Goal: Task Accomplishment & Management: Use online tool/utility

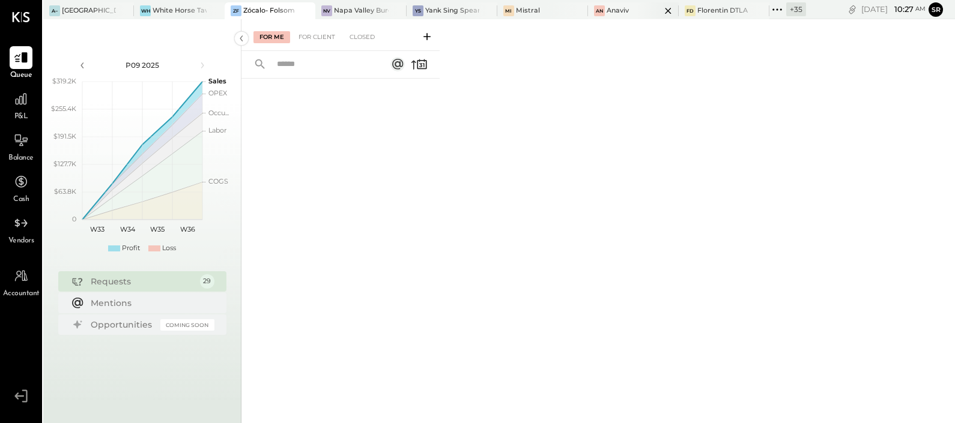
click at [620, 5] on div "An Anaviv" at bounding box center [624, 10] width 73 height 11
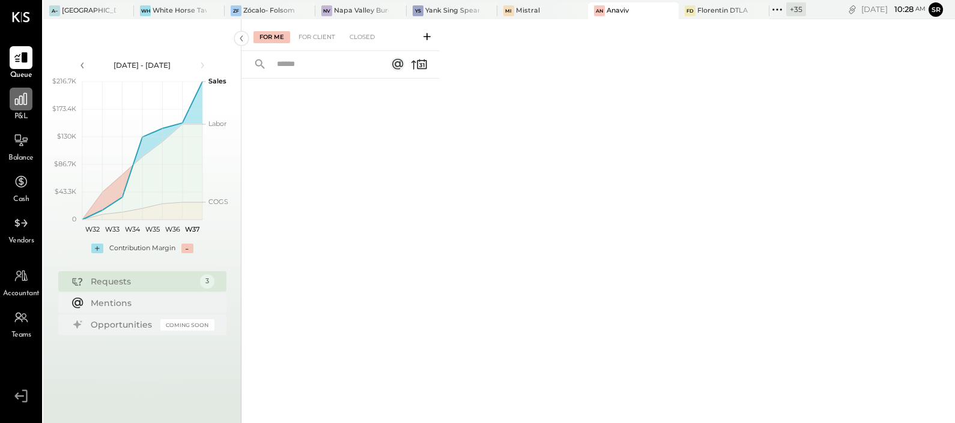
click at [23, 105] on icon at bounding box center [21, 99] width 16 height 16
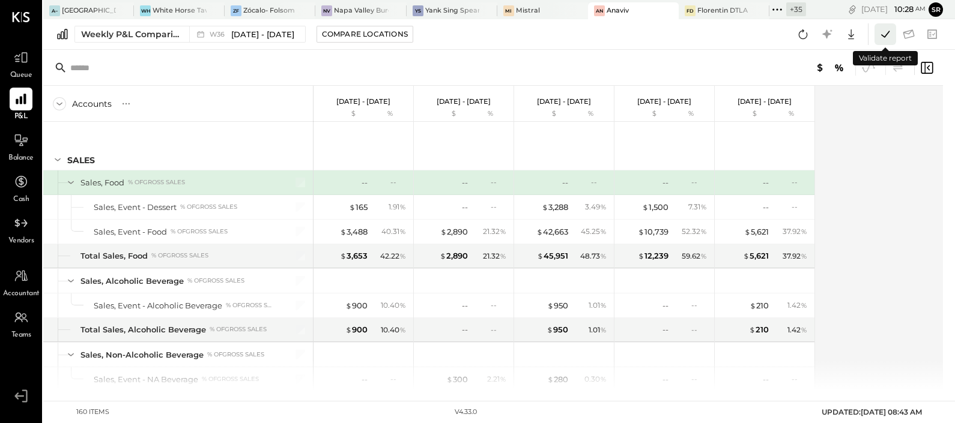
click at [883, 32] on icon at bounding box center [885, 34] width 16 height 16
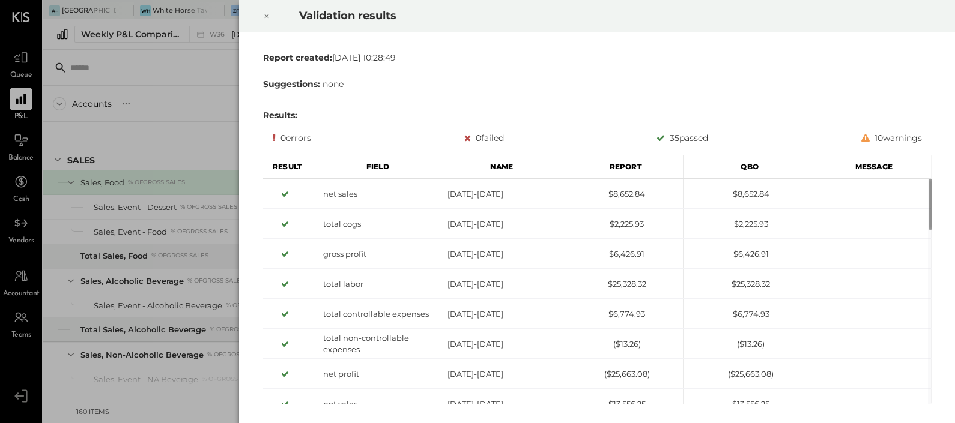
click at [267, 14] on icon at bounding box center [266, 16] width 7 height 14
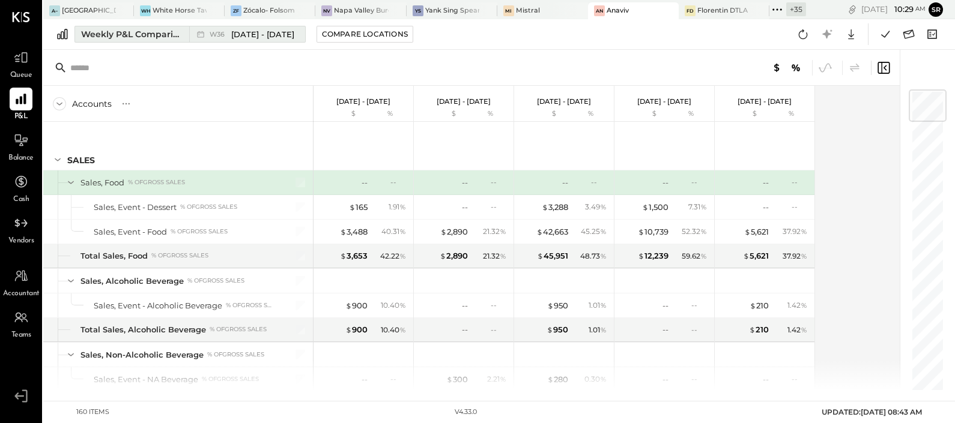
click at [126, 37] on div "Weekly P&L Comparison" at bounding box center [131, 34] width 101 height 12
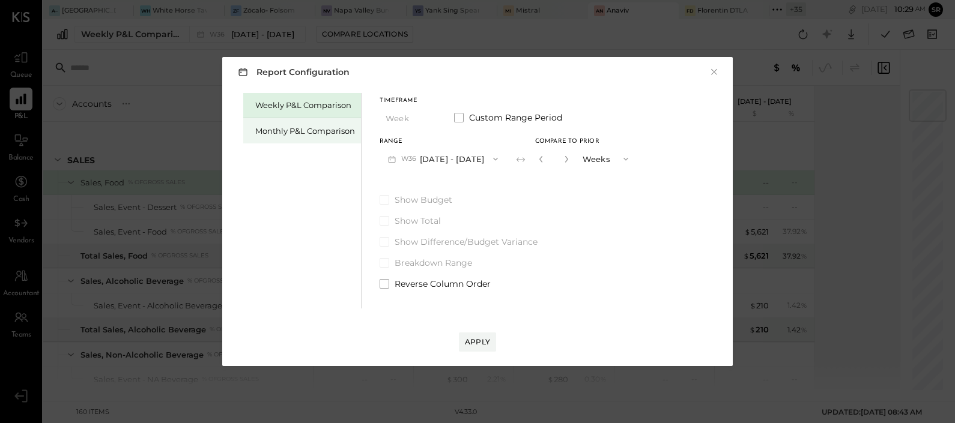
click at [307, 127] on div "Monthly P&L Comparison" at bounding box center [305, 131] width 100 height 11
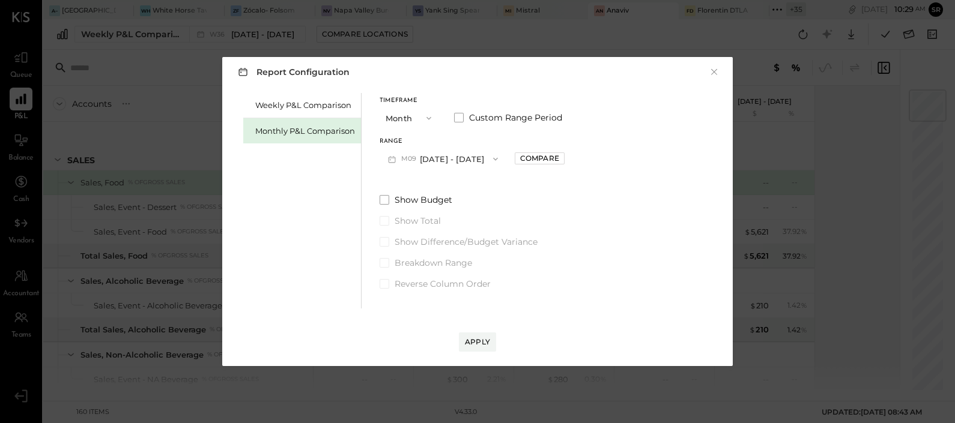
click at [455, 162] on button "M09 [DATE] - [DATE]" at bounding box center [443, 159] width 127 height 22
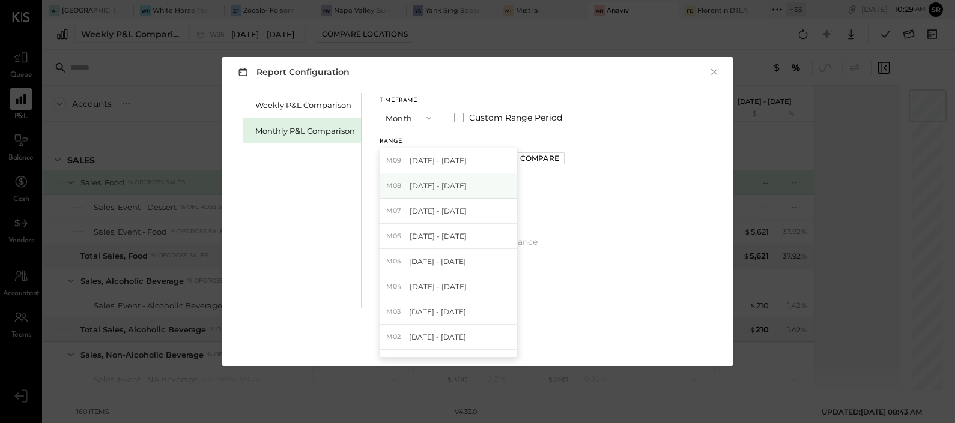
click at [431, 188] on span "[DATE] - [DATE]" at bounding box center [438, 186] width 57 height 10
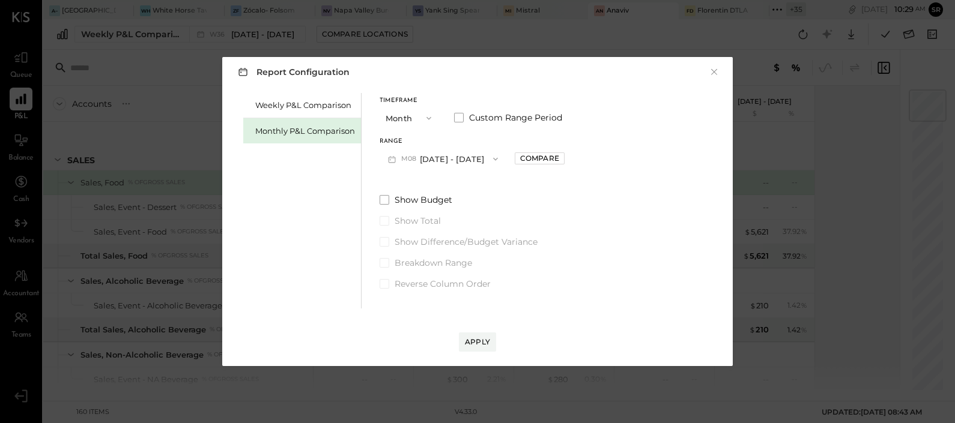
click at [485, 158] on span "button" at bounding box center [493, 159] width 16 height 10
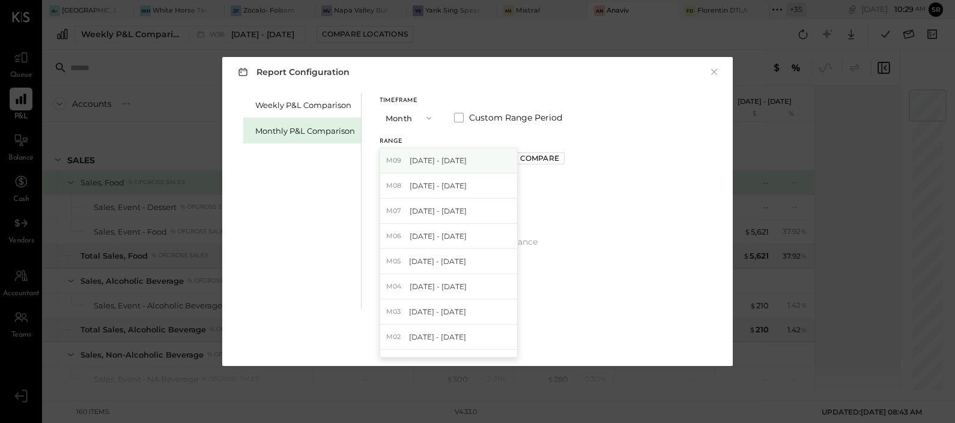
click at [435, 157] on span "[DATE] - [DATE]" at bounding box center [438, 161] width 57 height 10
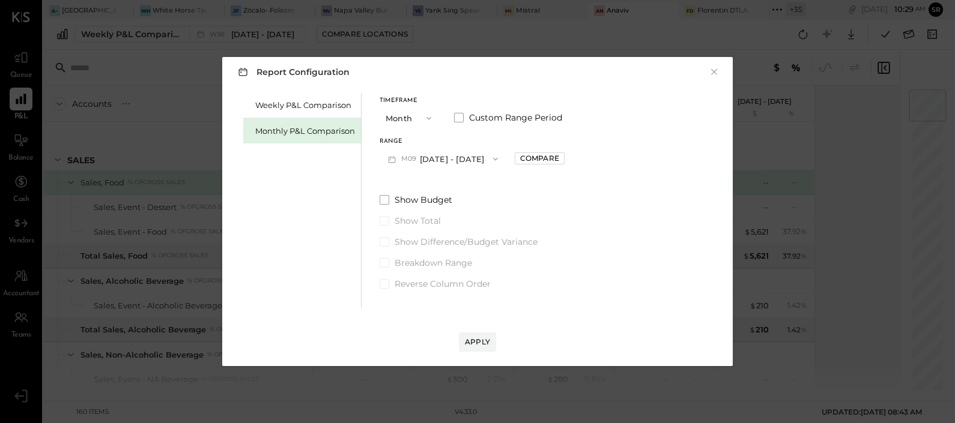
click at [474, 352] on div "Report Configuration × Weekly P&L Comparison Monthly P&L Comparison Timeframe M…" at bounding box center [477, 211] width 510 height 309
click at [476, 342] on div "Apply" at bounding box center [477, 342] width 25 height 10
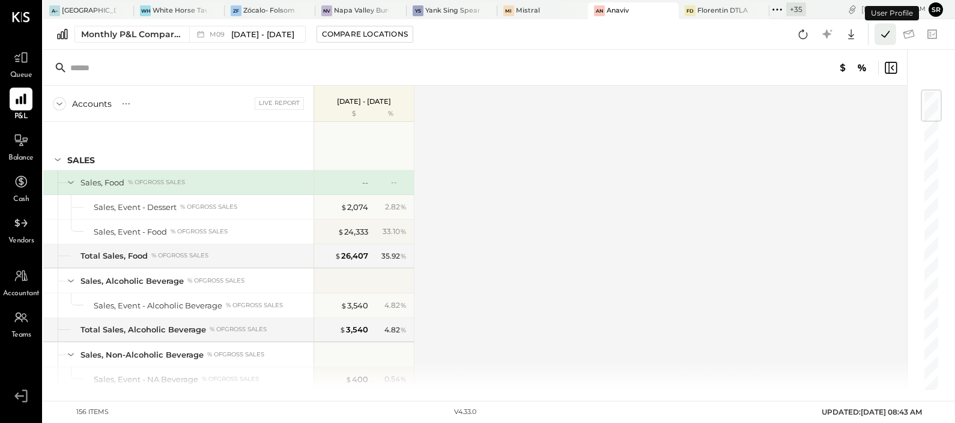
click at [889, 37] on icon at bounding box center [885, 34] width 16 height 16
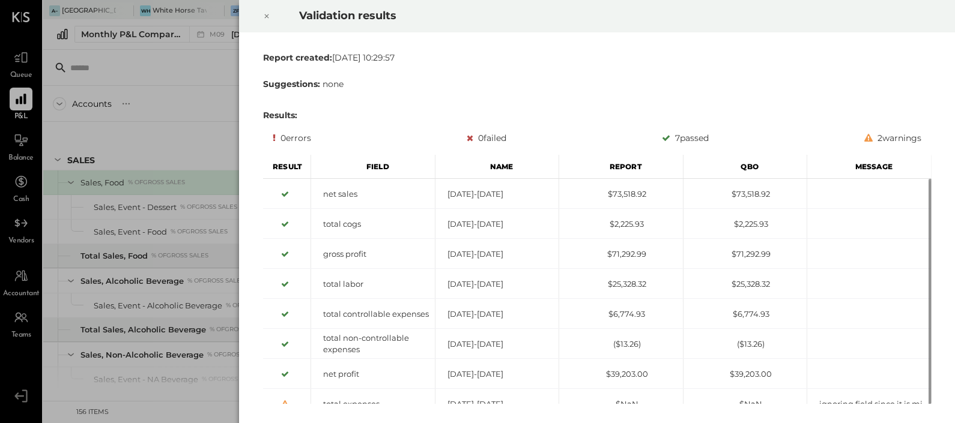
drag, startPoint x: 913, startPoint y: 3, endPoint x: 484, endPoint y: 98, distance: 439.3
click at [483, 104] on div "Report created: [DATE] 10:29:57 Suggestions: none Results: 0 errors 0 failed 7 …" at bounding box center [597, 228] width 678 height 362
click at [263, 13] on icon at bounding box center [266, 16] width 7 height 14
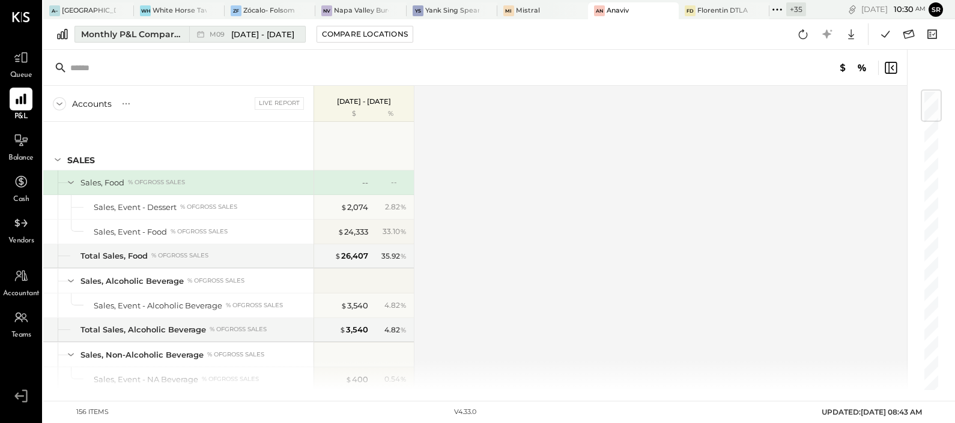
click at [162, 29] on div "Monthly P&L Comparison" at bounding box center [131, 34] width 101 height 12
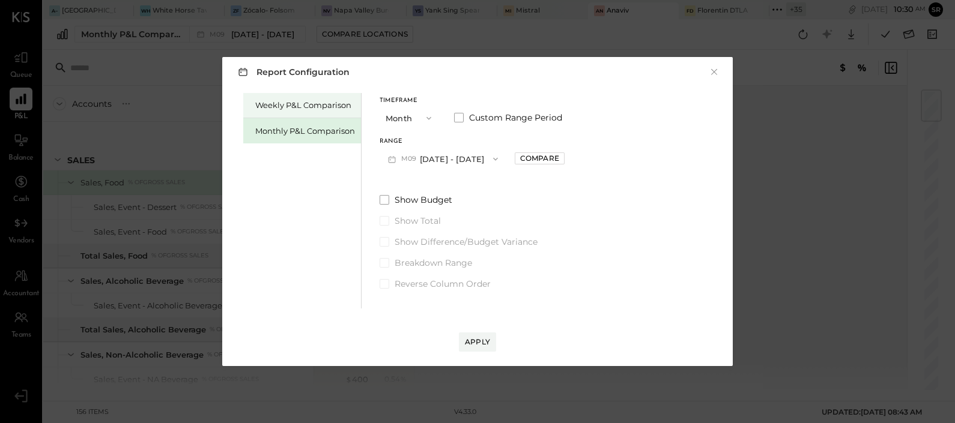
click at [313, 109] on div "Weekly P&L Comparison" at bounding box center [305, 105] width 100 height 11
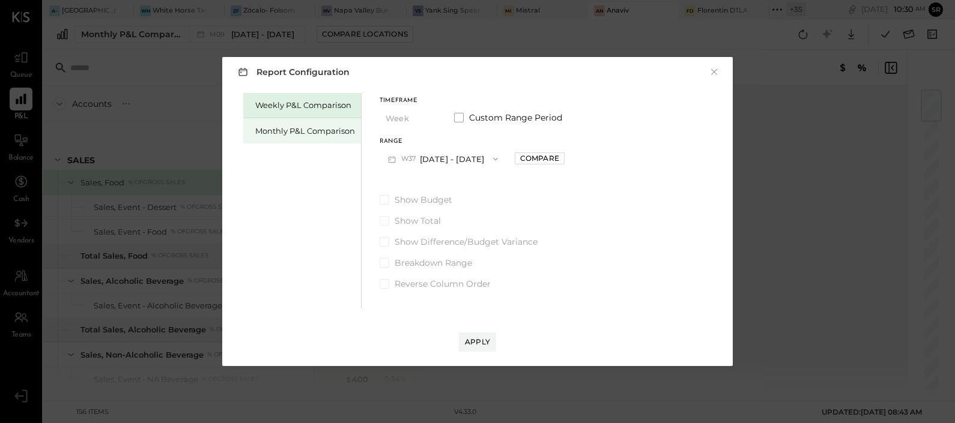
click at [306, 129] on div "Monthly P&L Comparison" at bounding box center [305, 131] width 100 height 11
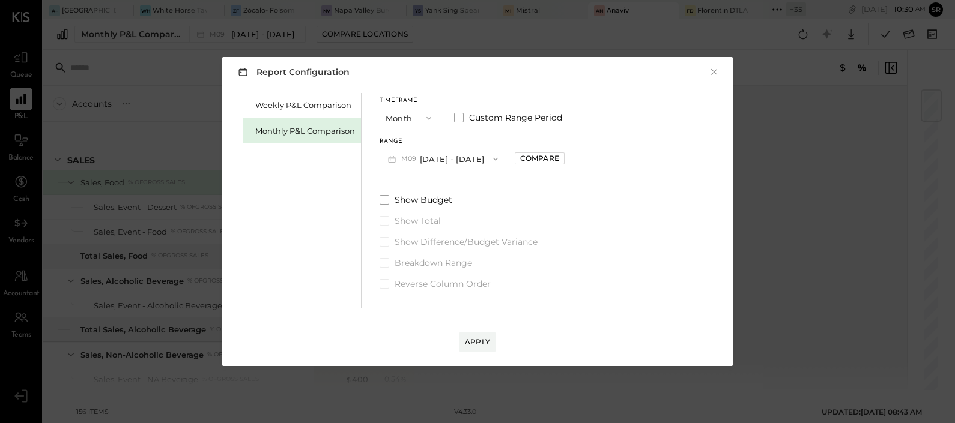
click at [438, 162] on button "M09 [DATE] - [DATE]" at bounding box center [443, 159] width 127 height 22
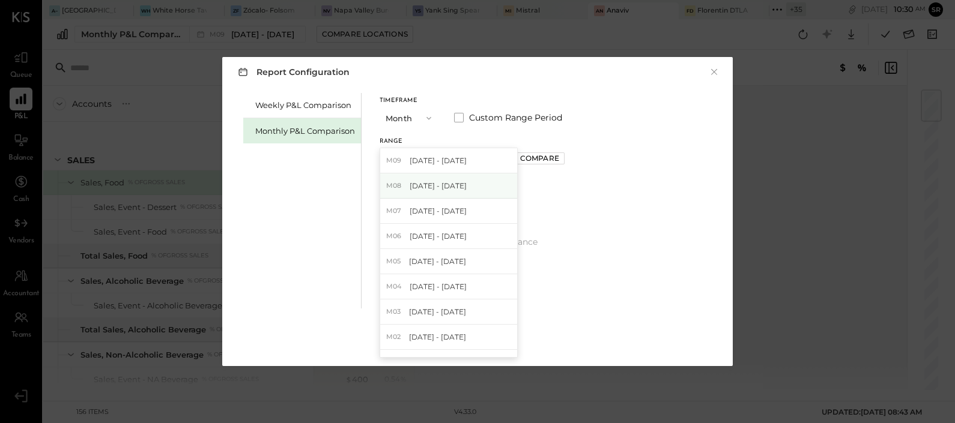
click at [441, 186] on span "[DATE] - [DATE]" at bounding box center [438, 186] width 57 height 10
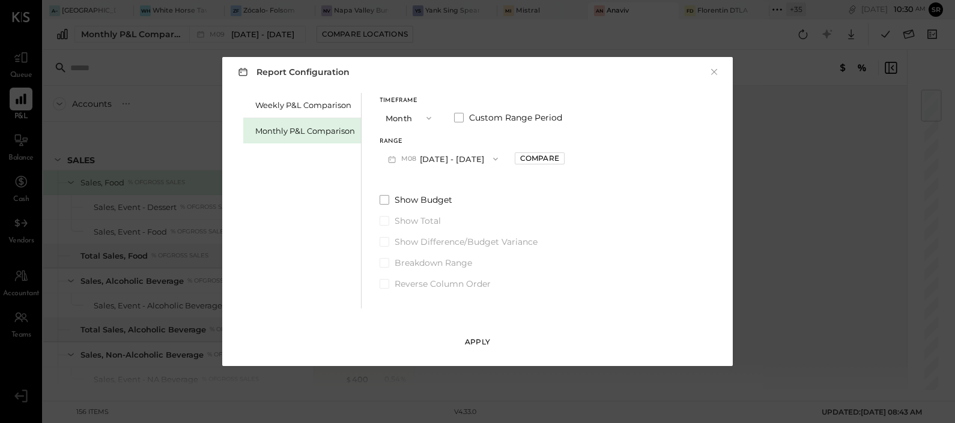
click at [473, 342] on div "Apply" at bounding box center [477, 342] width 25 height 10
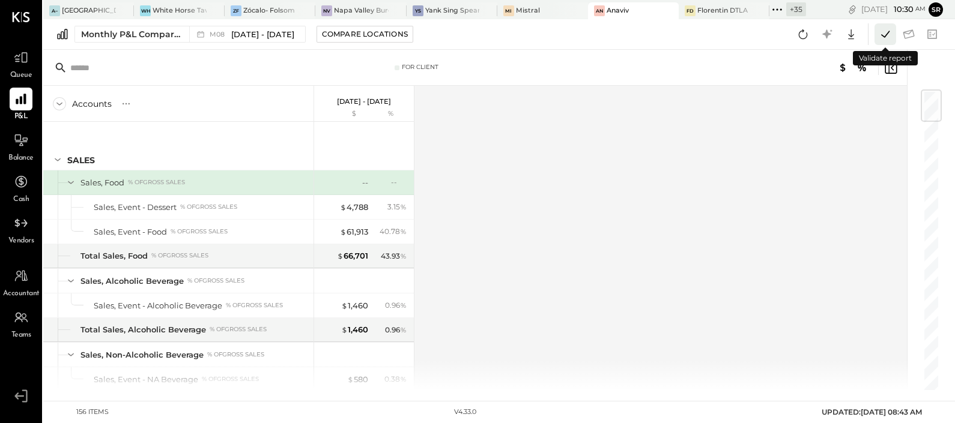
click at [889, 37] on icon at bounding box center [885, 34] width 16 height 16
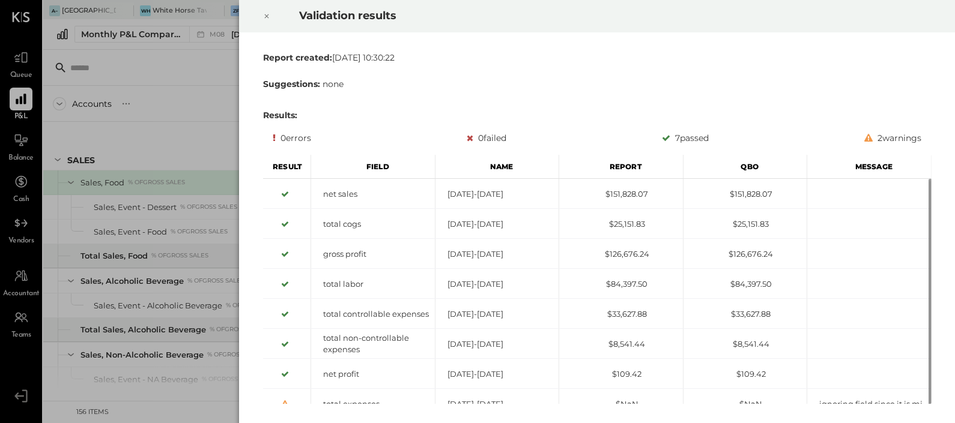
click at [897, 136] on div "2 warnings" at bounding box center [892, 138] width 57 height 14
